Goal: Find specific page/section: Find specific page/section

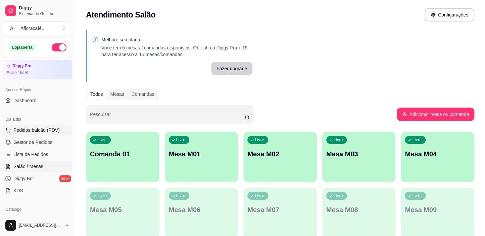
click at [37, 127] on span "Pedidos balcão (PDV)" at bounding box center [36, 130] width 46 height 7
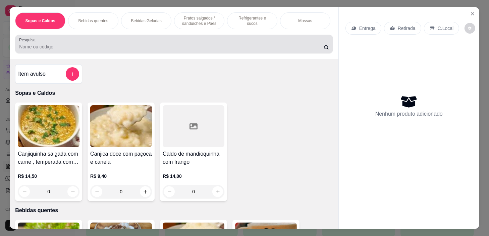
click at [128, 44] on div at bounding box center [174, 43] width 310 height 13
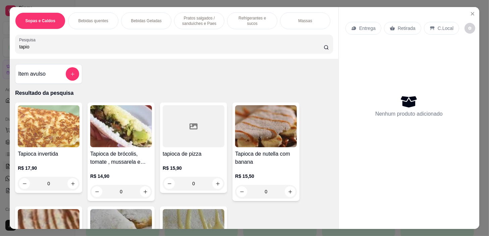
type input "tapio"
click at [472, 12] on icon "Close" at bounding box center [472, 13] width 5 height 5
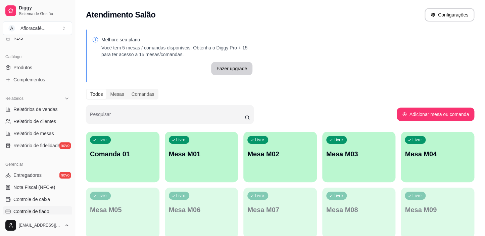
scroll to position [183, 0]
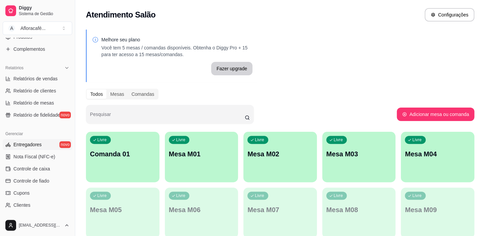
click at [46, 148] on link "Entregadores novo" at bounding box center [37, 144] width 69 height 11
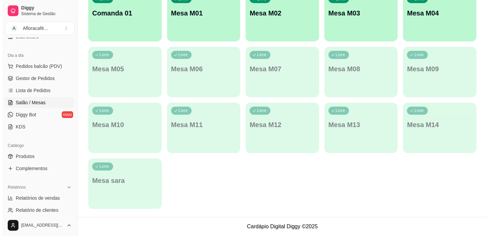
scroll to position [0, 0]
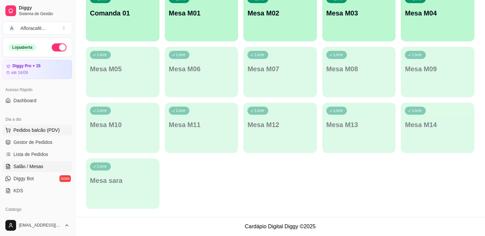
click at [41, 130] on span "Pedidos balcão (PDV)" at bounding box center [36, 130] width 46 height 7
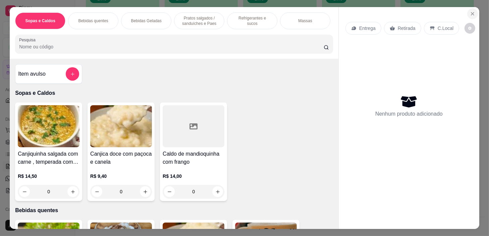
click at [471, 11] on icon "Close" at bounding box center [472, 13] width 5 height 5
